Goal: Information Seeking & Learning: Learn about a topic

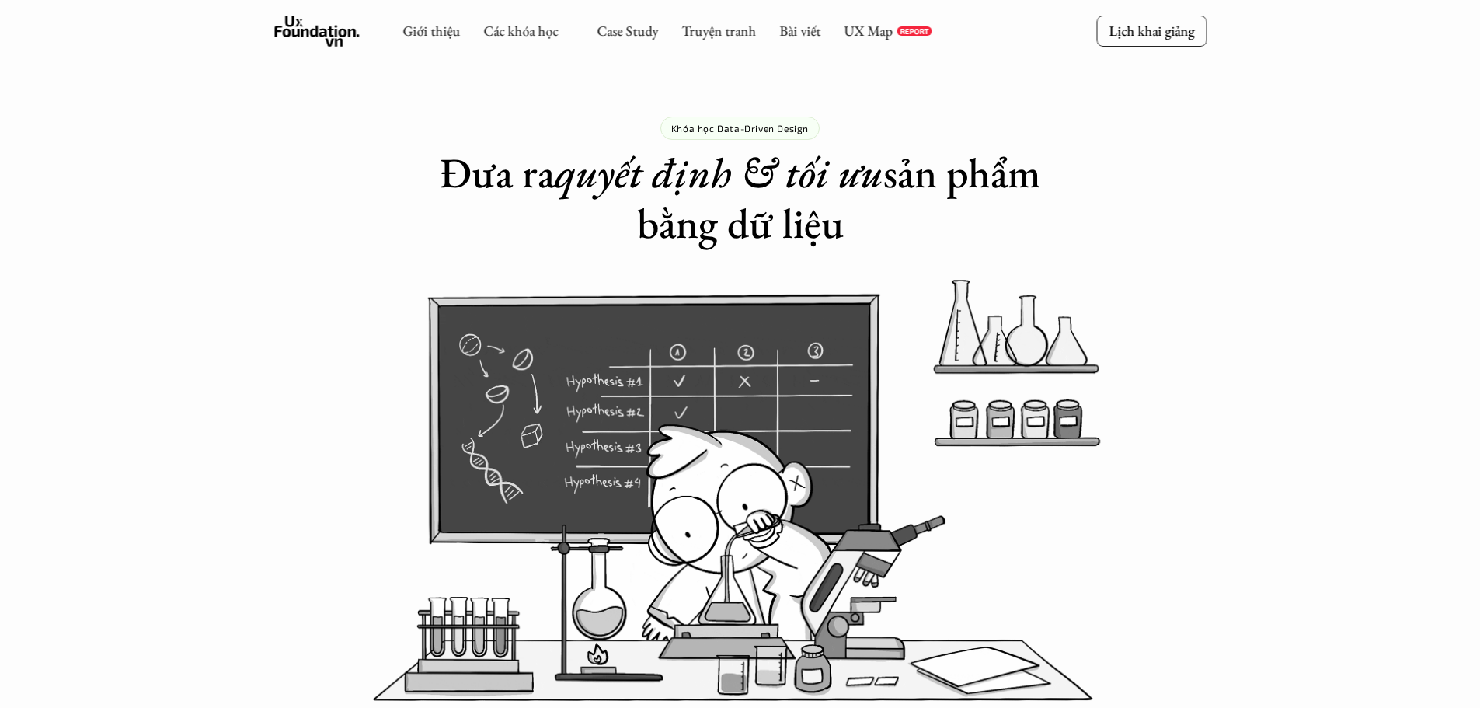
click at [806, 34] on link "Bài viết" at bounding box center [799, 31] width 41 height 18
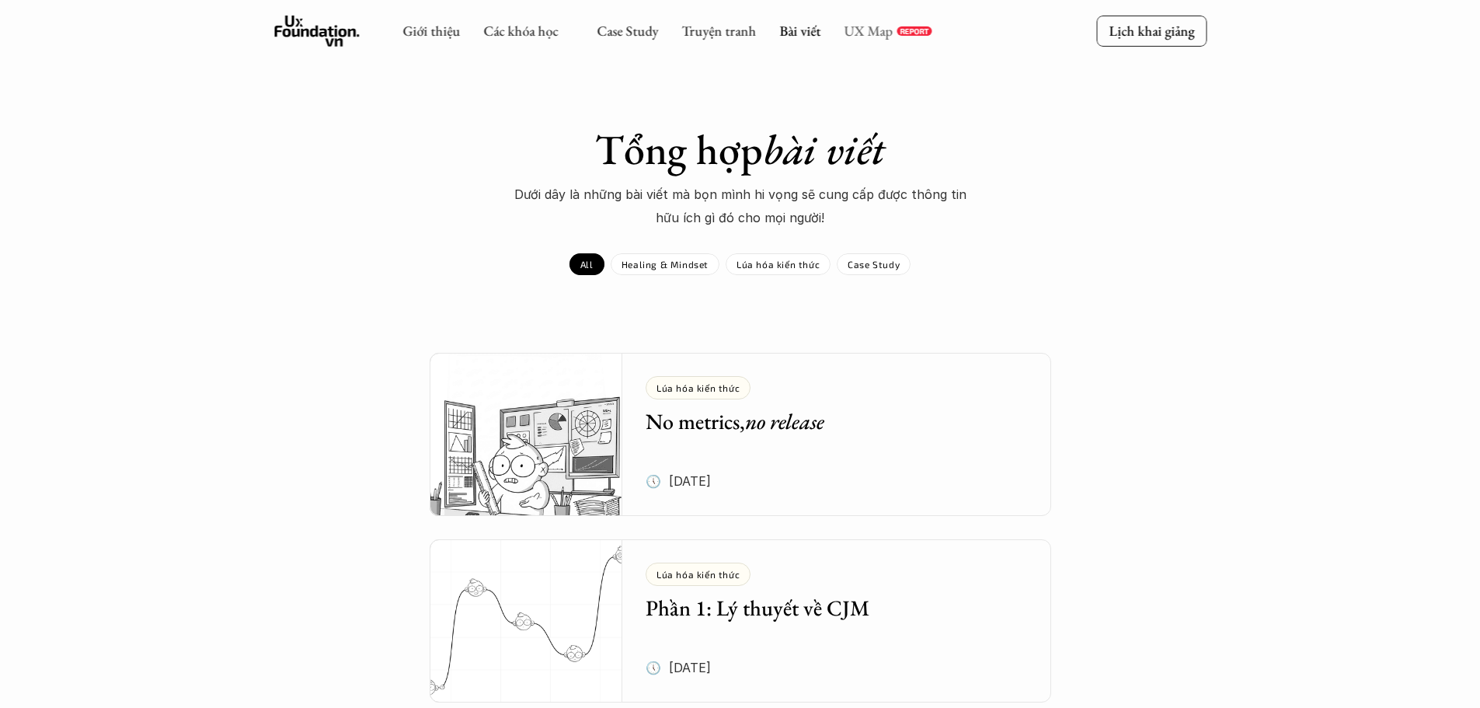
click at [874, 31] on link "UX Map" at bounding box center [868, 31] width 49 height 18
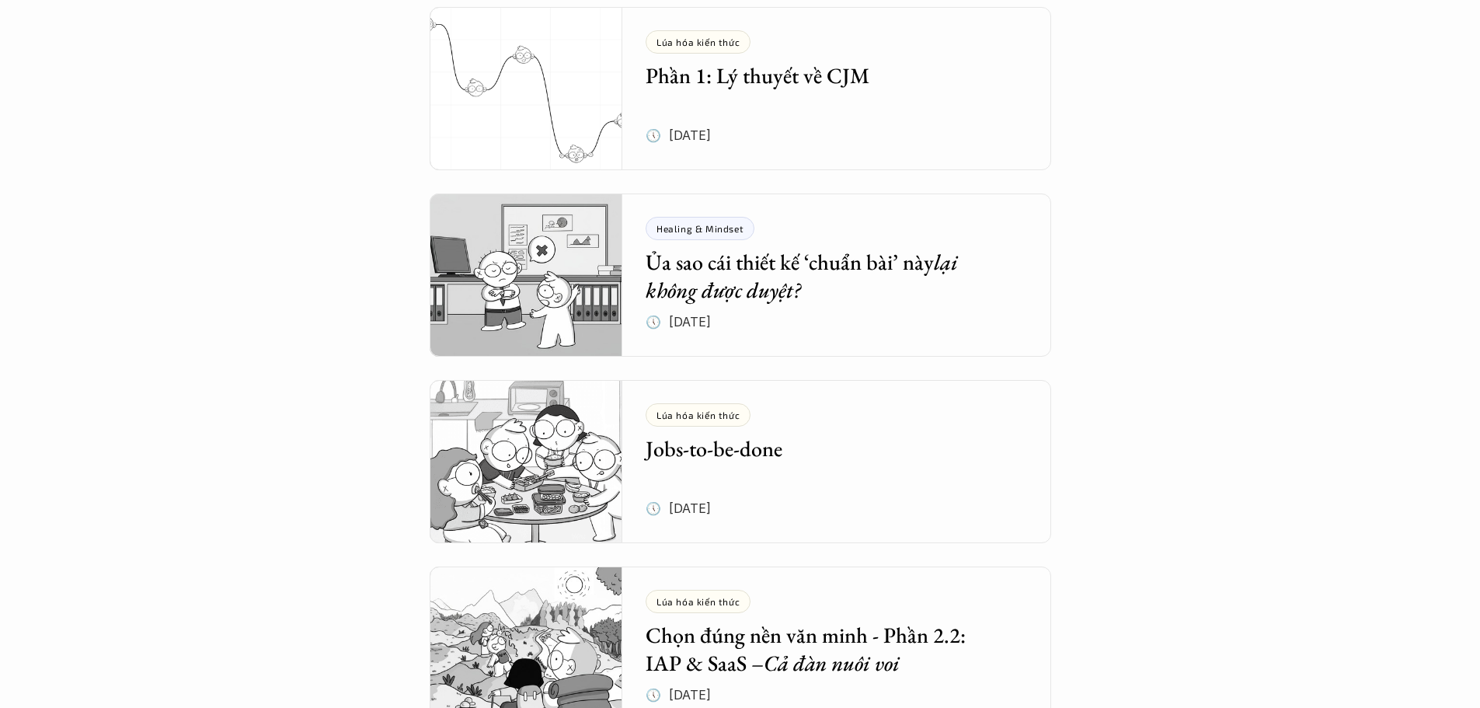
scroll to position [544, 0]
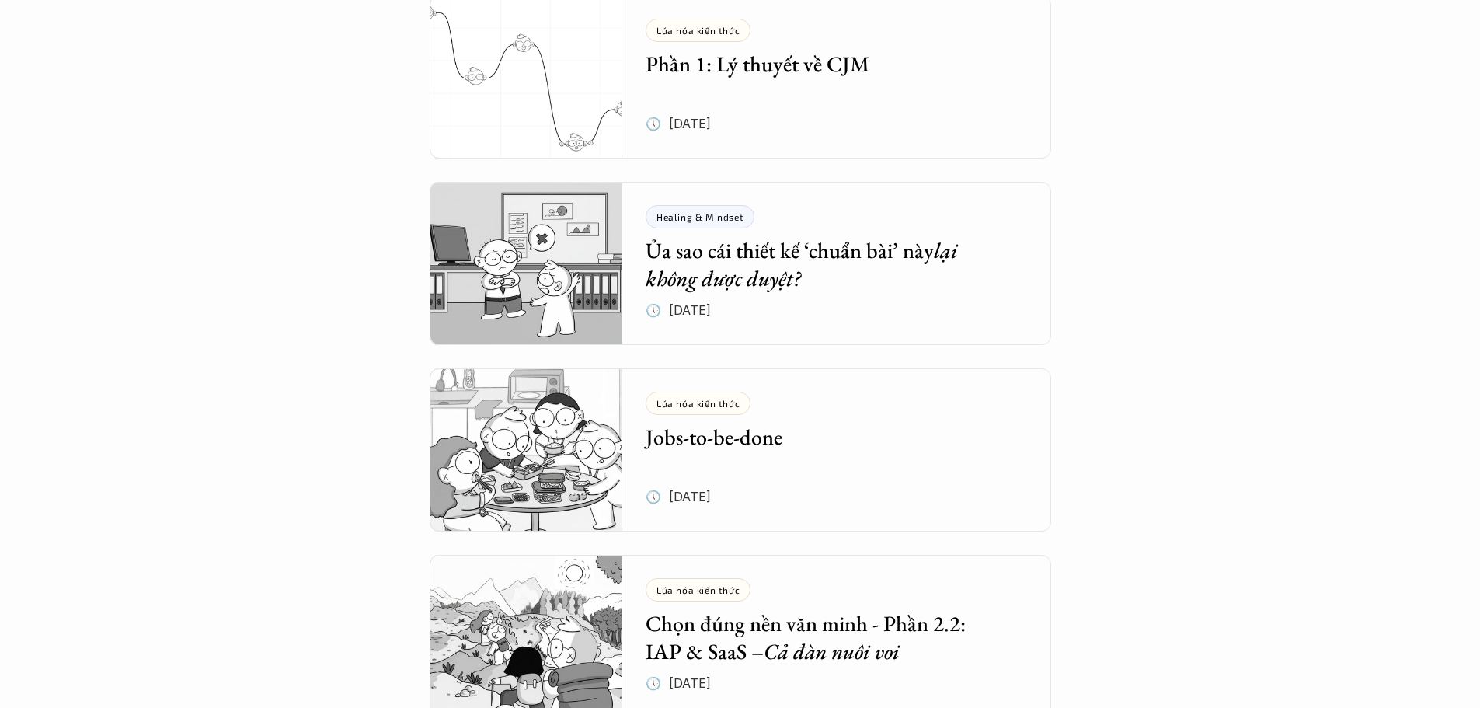
click at [711, 268] on em "lại không được duyệt?" at bounding box center [804, 264] width 317 height 56
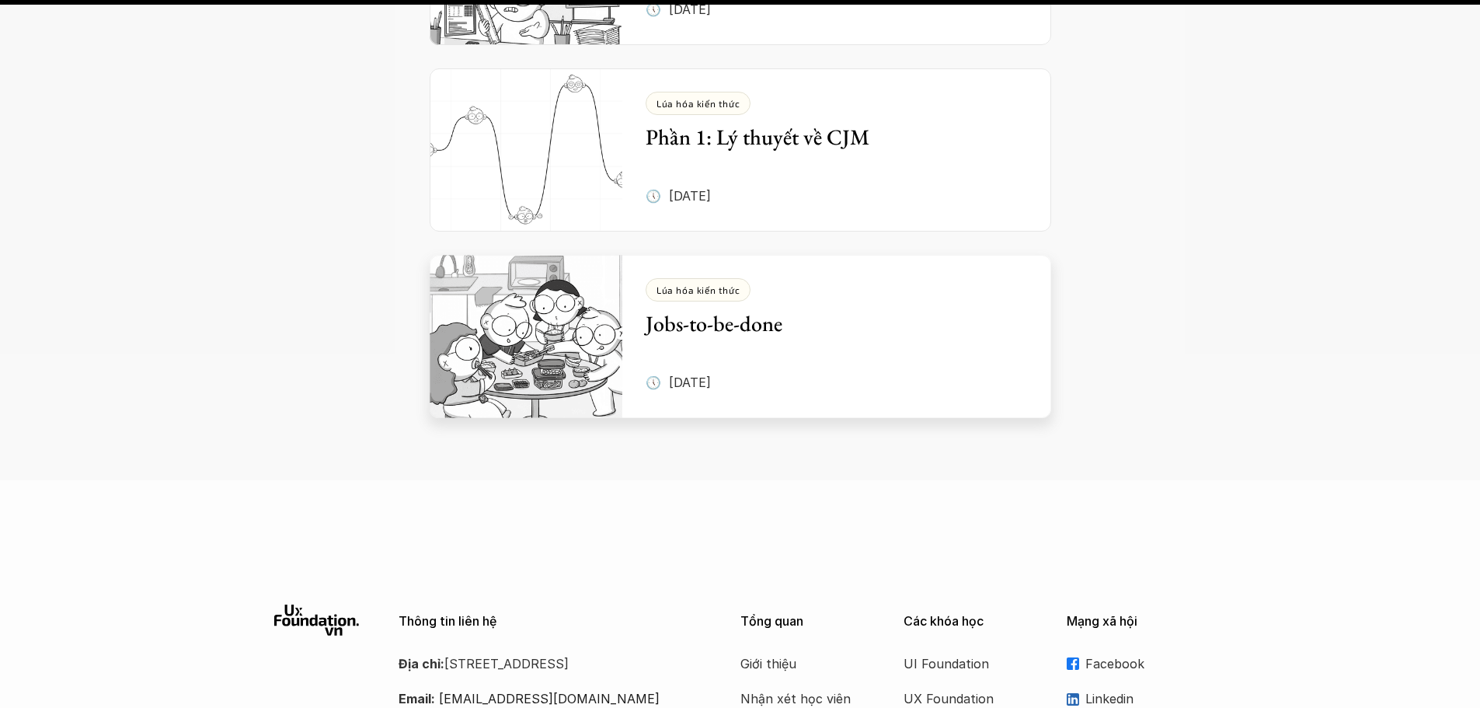
scroll to position [3419, 0]
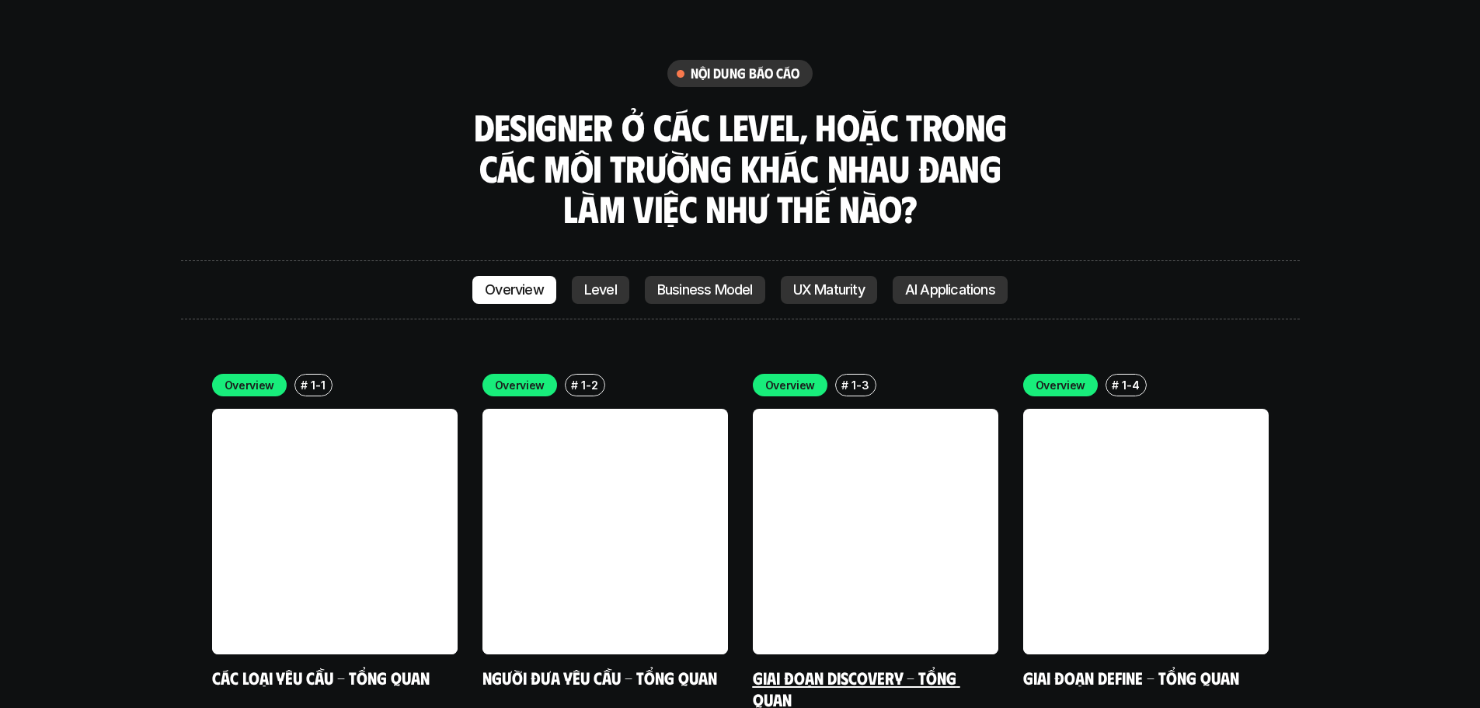
scroll to position [4352, 0]
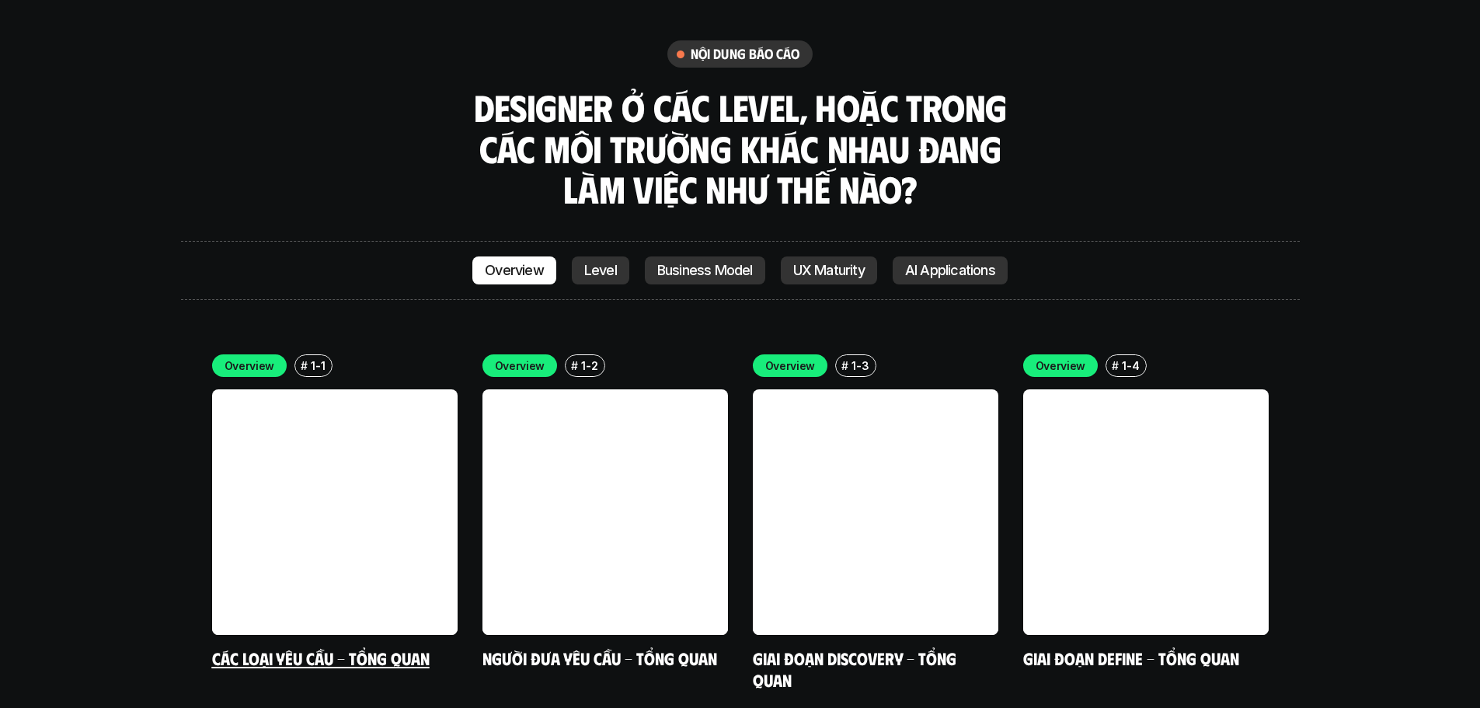
click at [361, 391] on link at bounding box center [335, 512] width 246 height 246
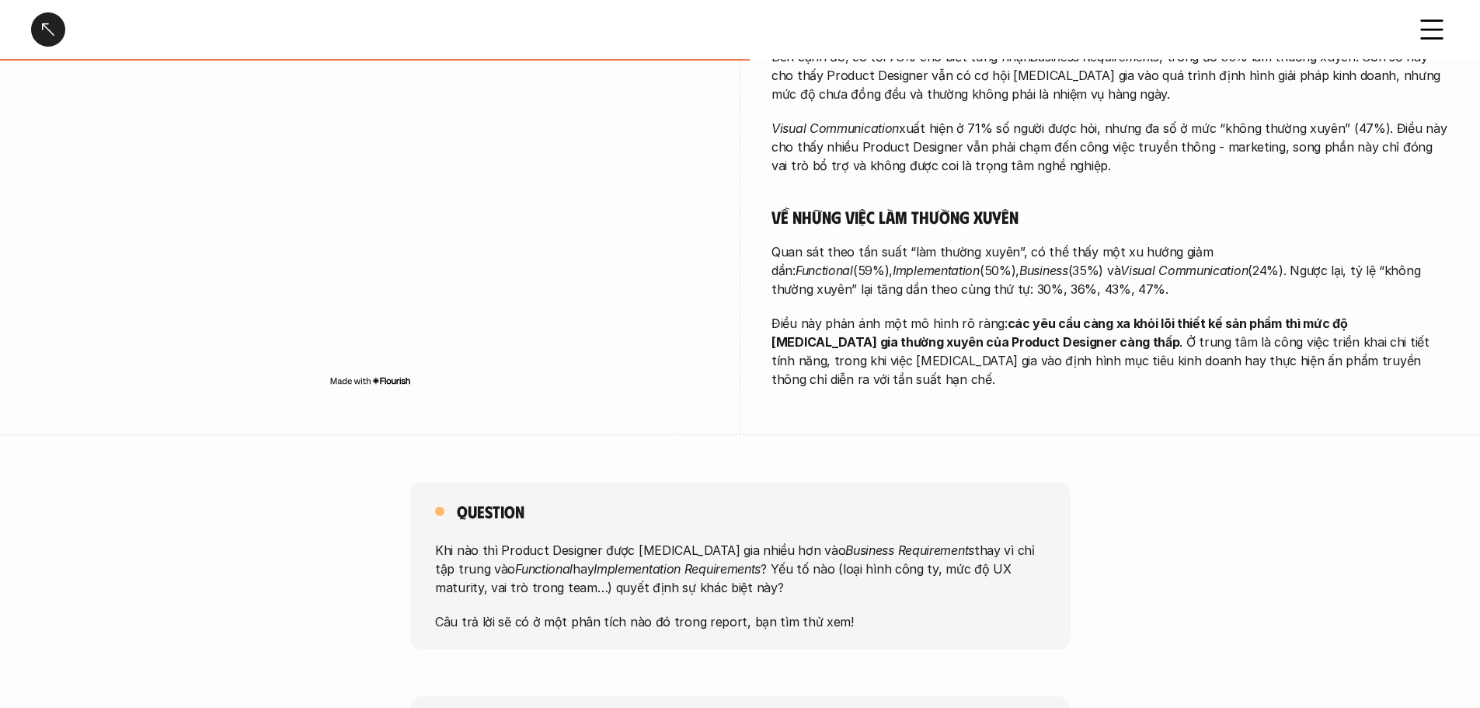
scroll to position [777, 0]
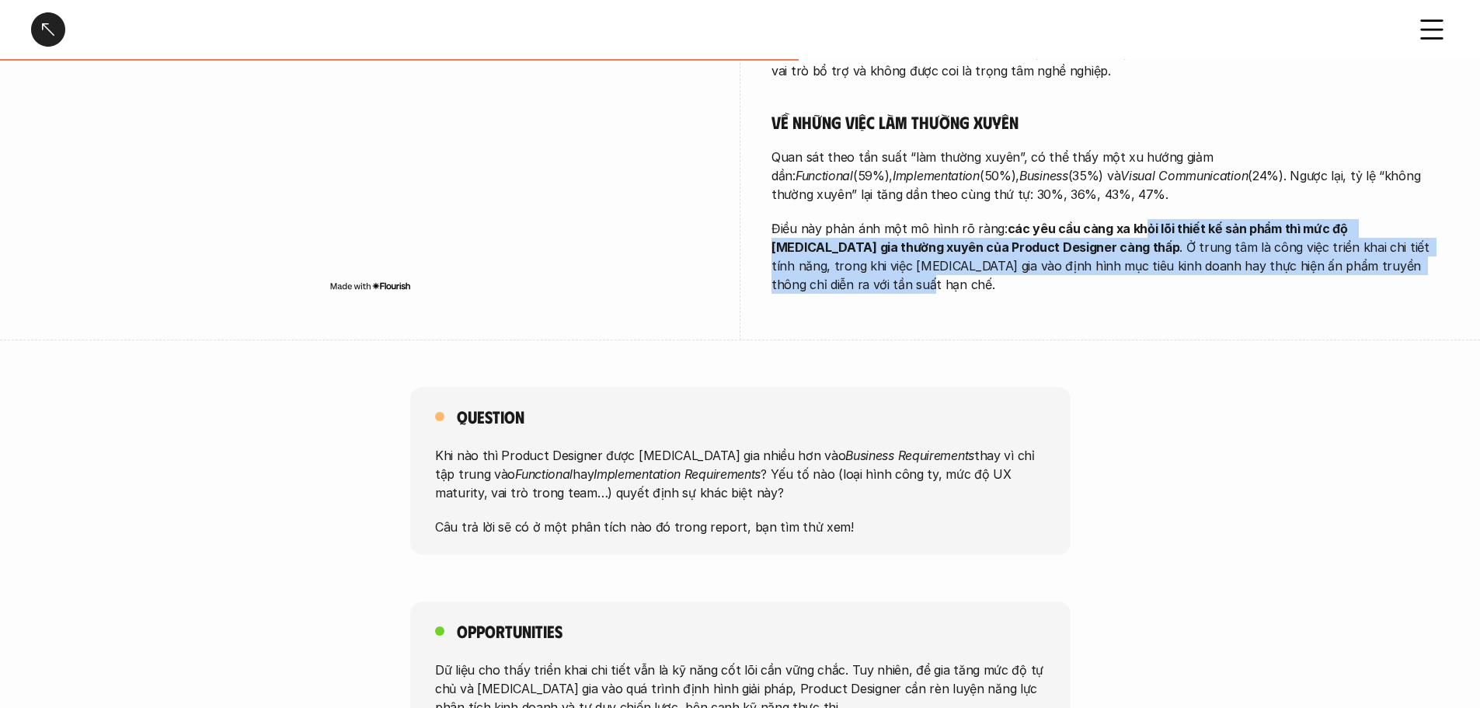
drag, startPoint x: 1134, startPoint y: 233, endPoint x: 981, endPoint y: 264, distance: 155.5
click at [1356, 264] on p "Điều này phản ánh một mô hình rõ ràng: các yêu cầu càng xa khỏi lõi thiết kế sả…" at bounding box center [1111, 256] width 678 height 75
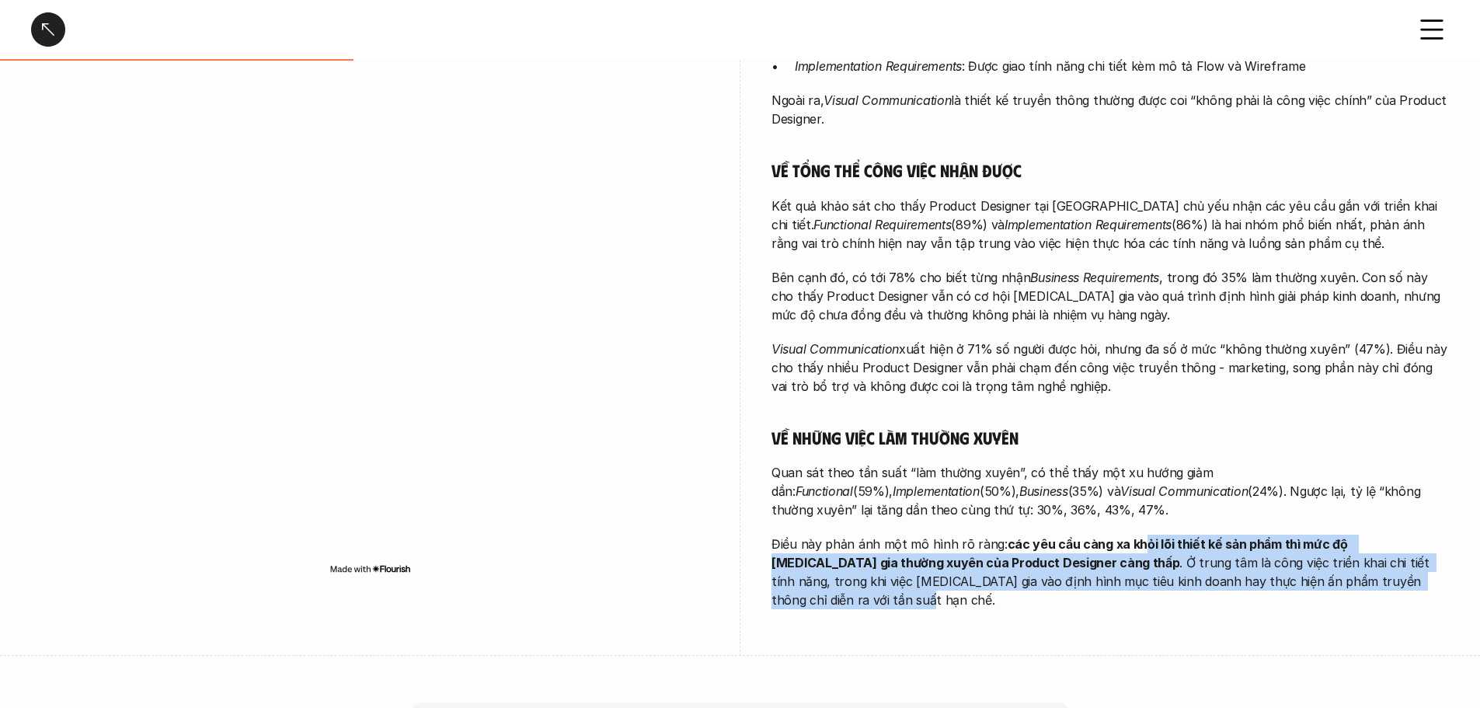
scroll to position [699, 0]
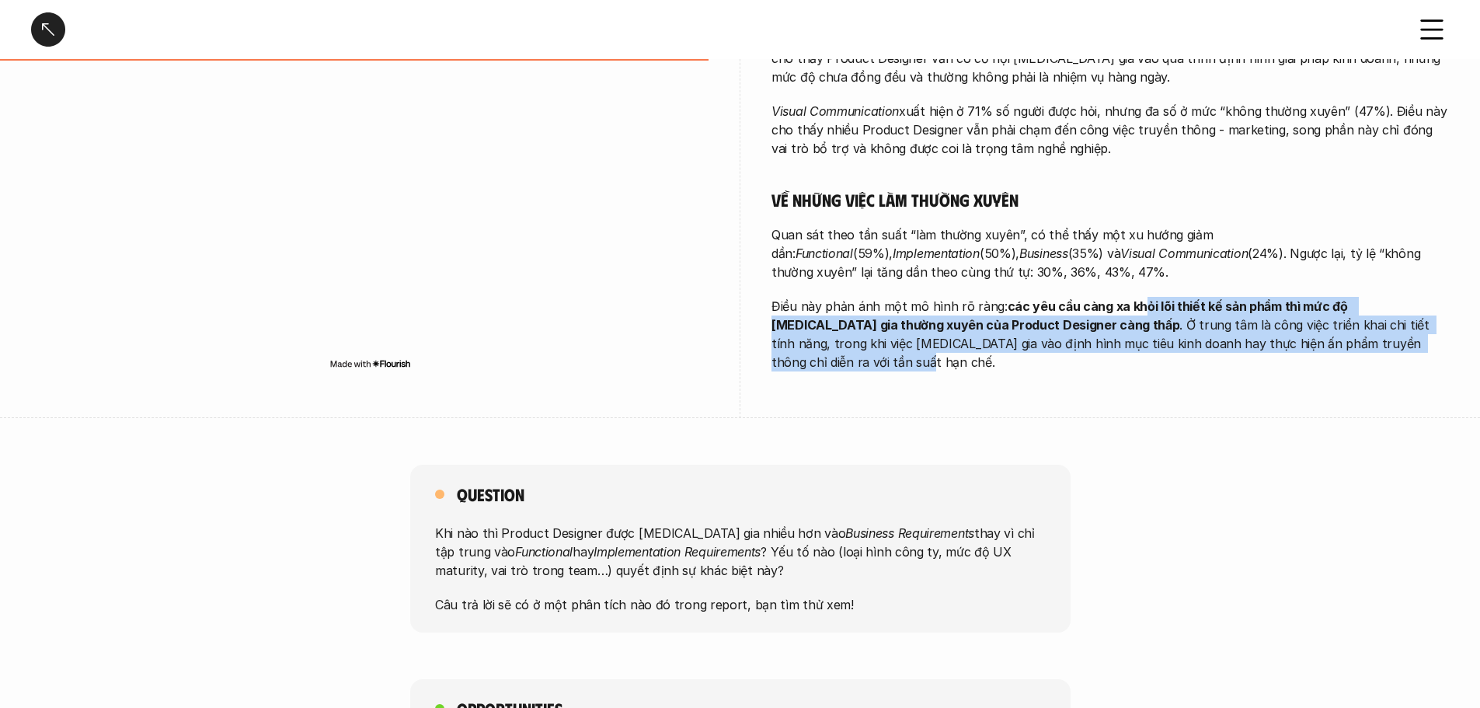
click at [45, 17] on div at bounding box center [48, 29] width 34 height 34
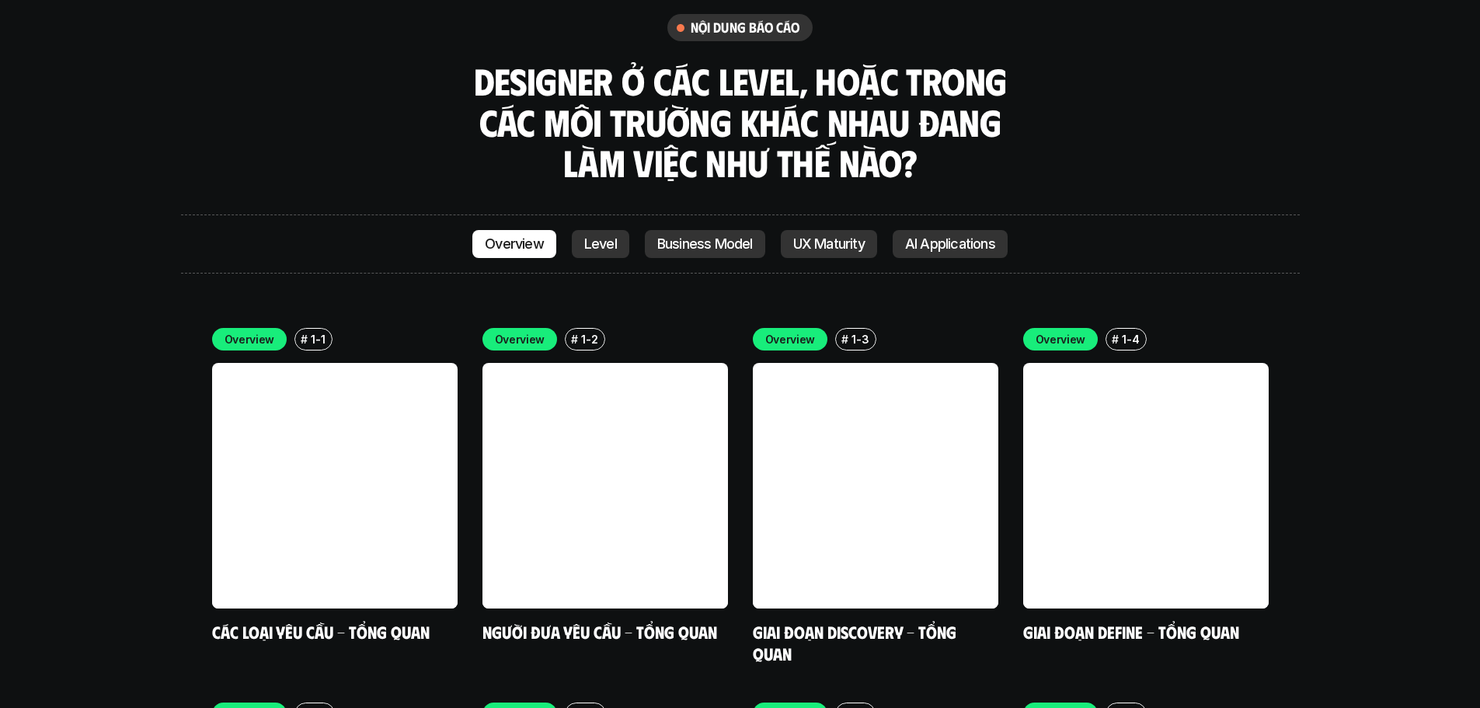
scroll to position [4372, 0]
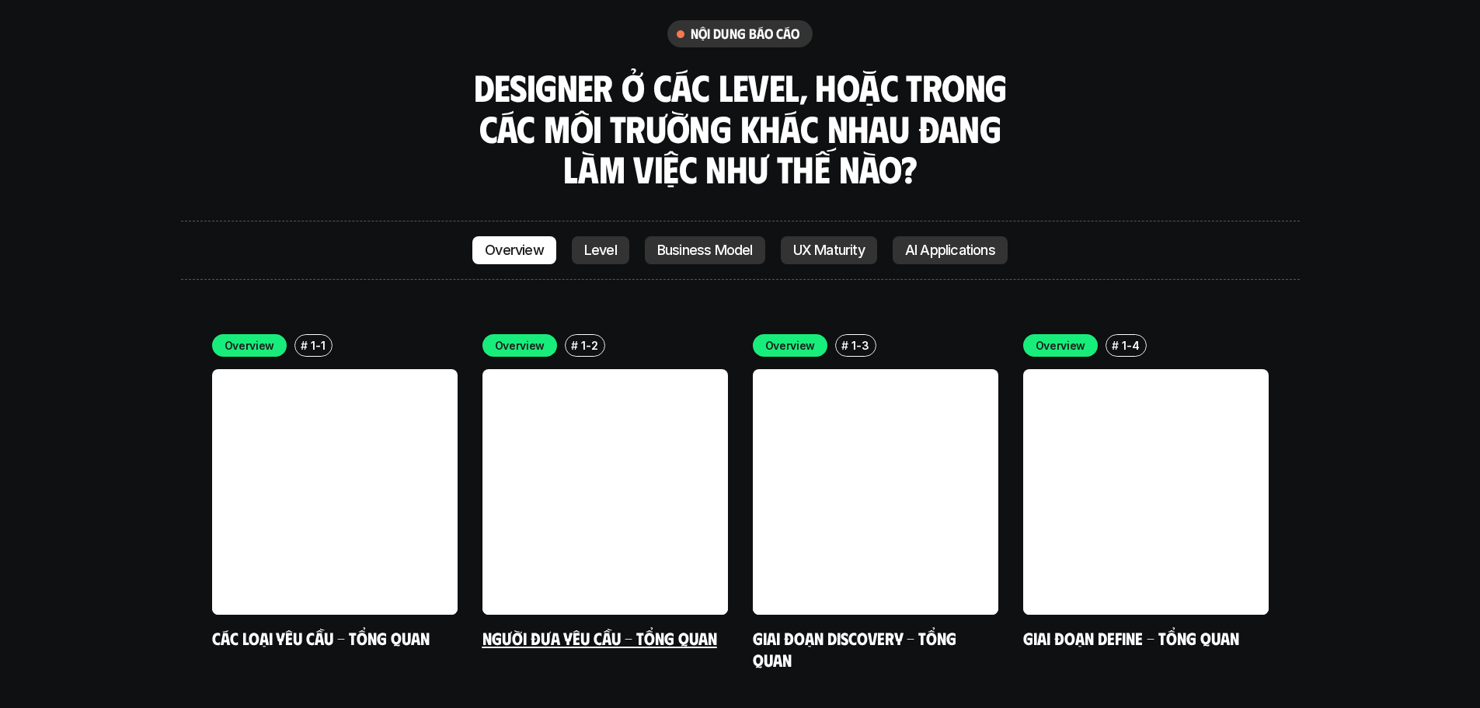
click at [604, 627] on link "Người đưa yêu cầu - Tổng quan" at bounding box center [600, 637] width 235 height 21
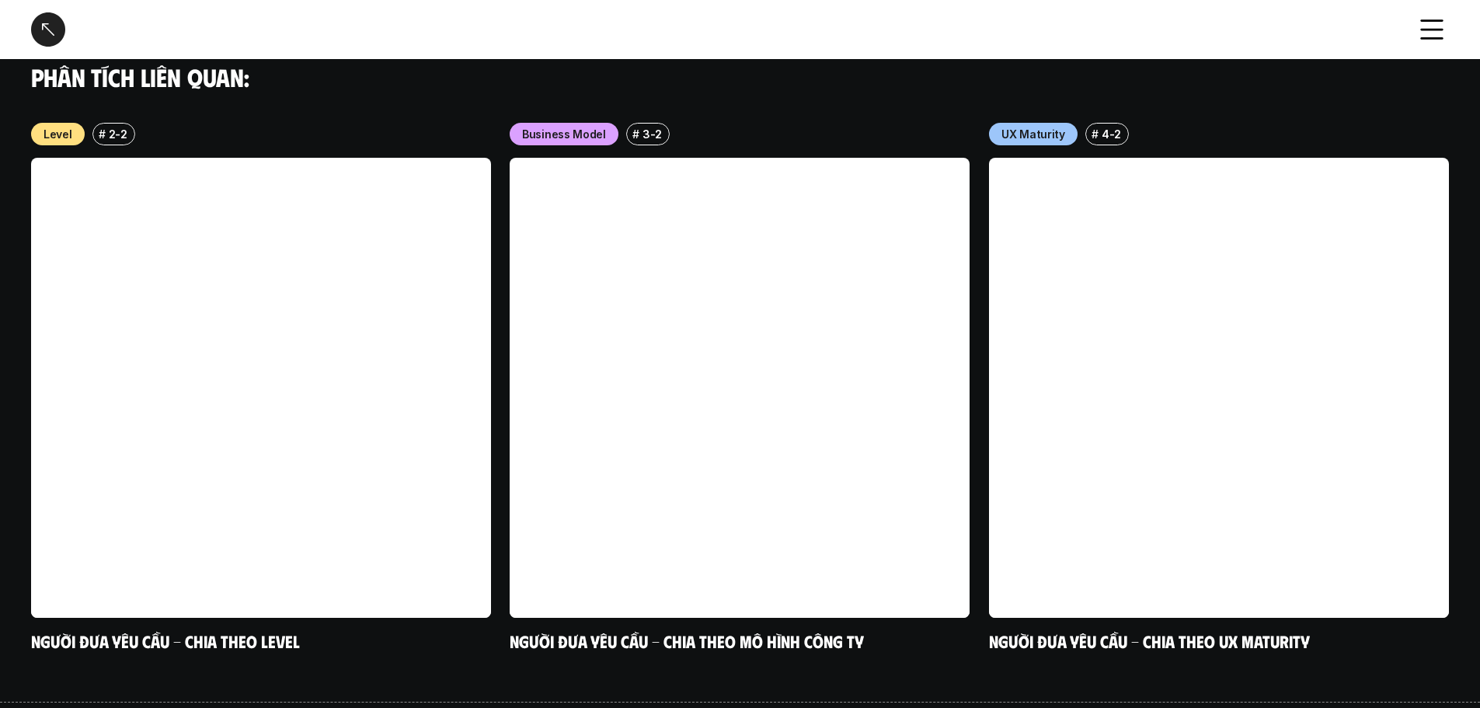
scroll to position [1225, 0]
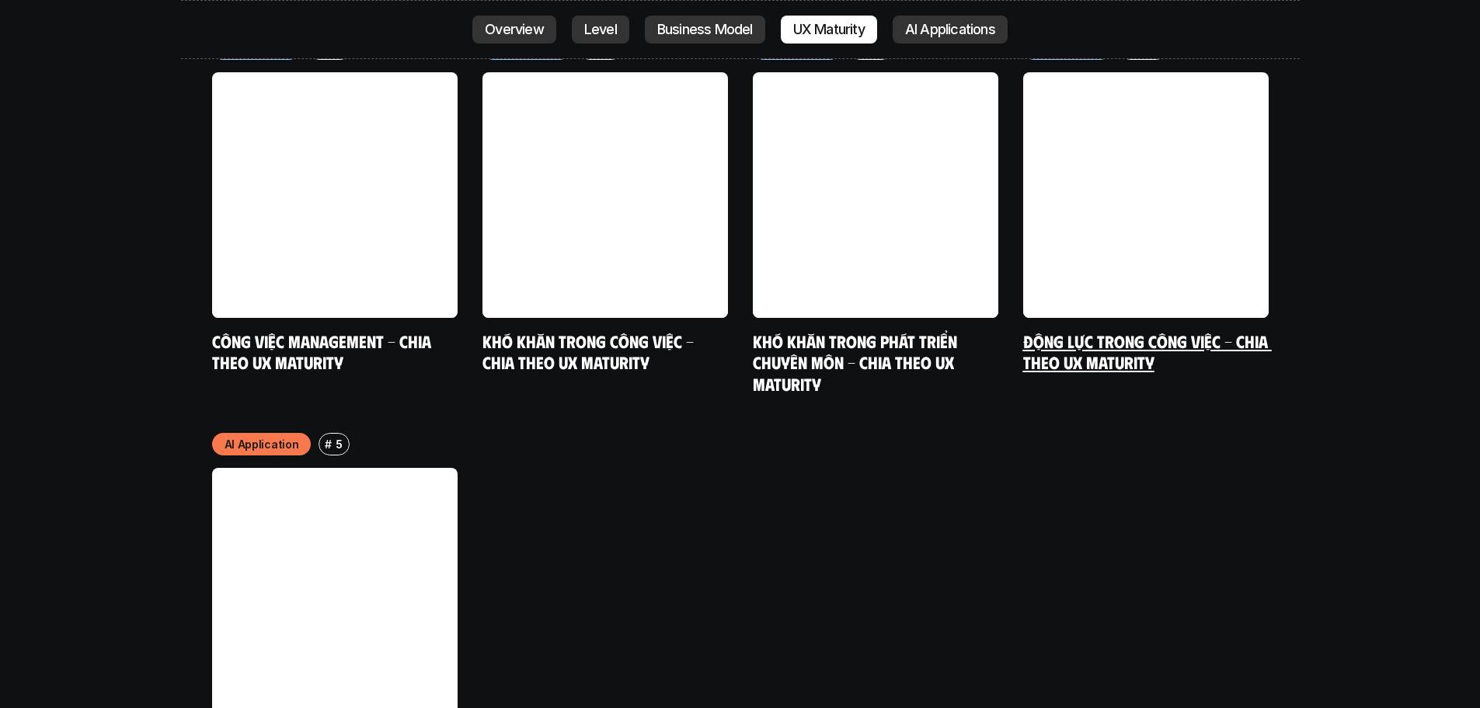
scroll to position [8180, 0]
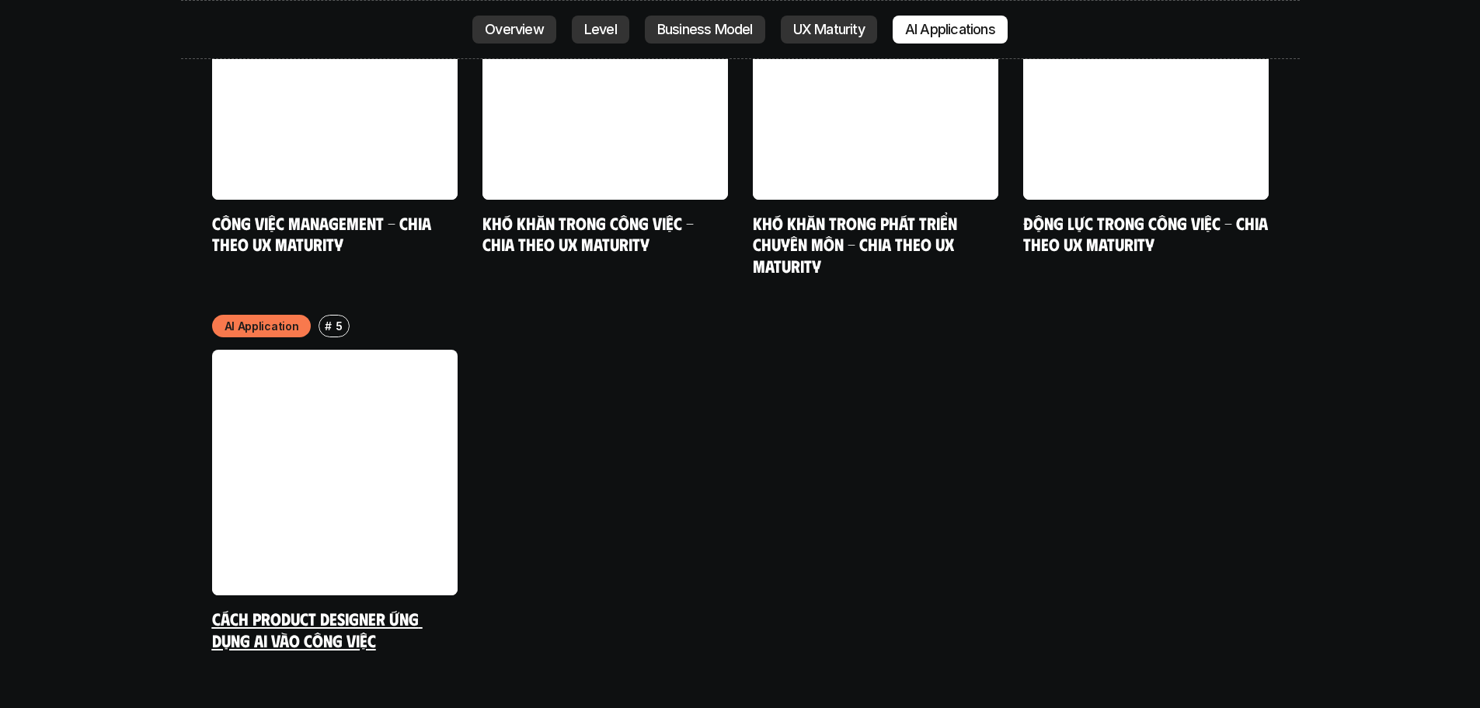
click at [399, 608] on link "Cách Product Designer ứng dụng AI vào công việc" at bounding box center [317, 629] width 211 height 43
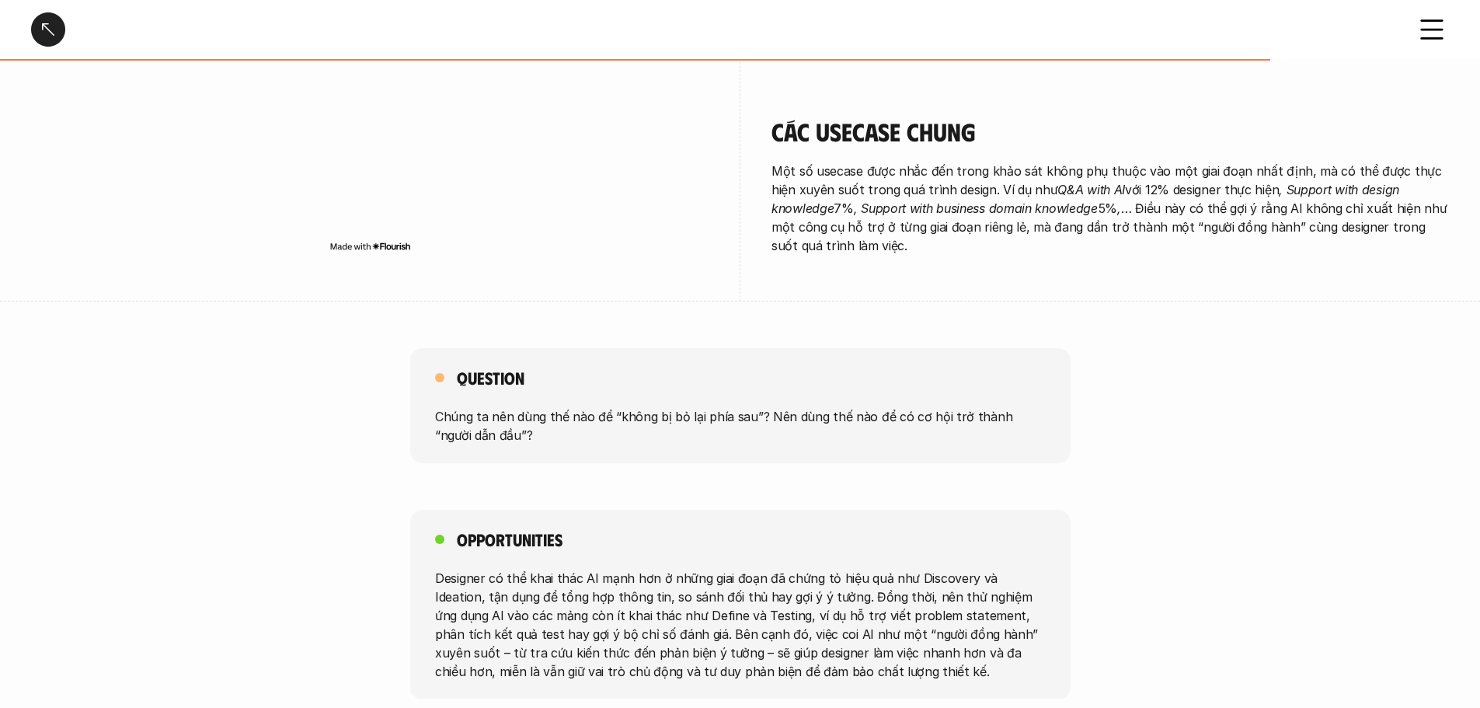
scroll to position [2723, 0]
